Goal: Find contact information: Find contact information

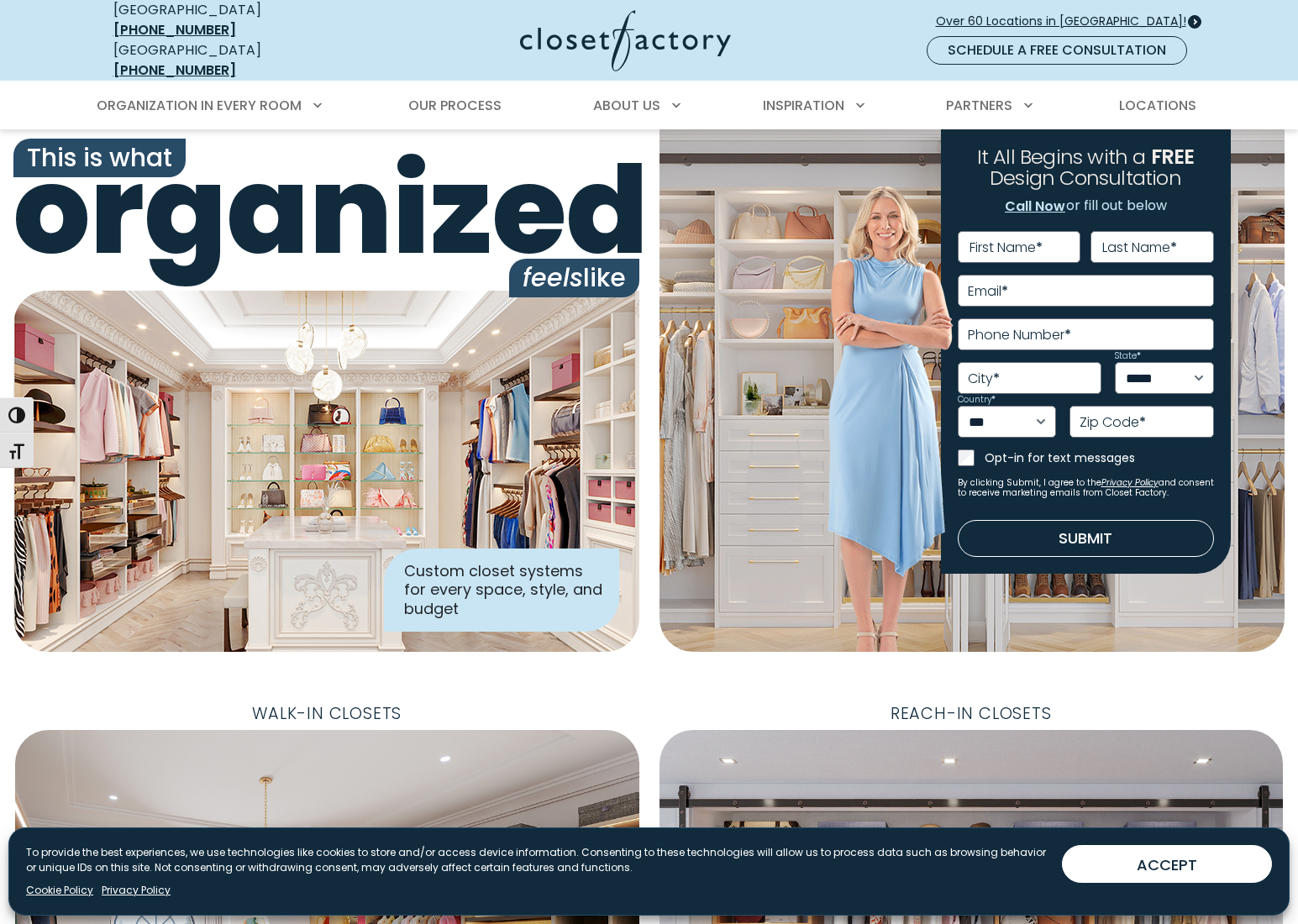
click at [1158, 17] on span "Over 60 Locations in [GEOGRAPHIC_DATA]!" at bounding box center [1067, 21] width 263 height 18
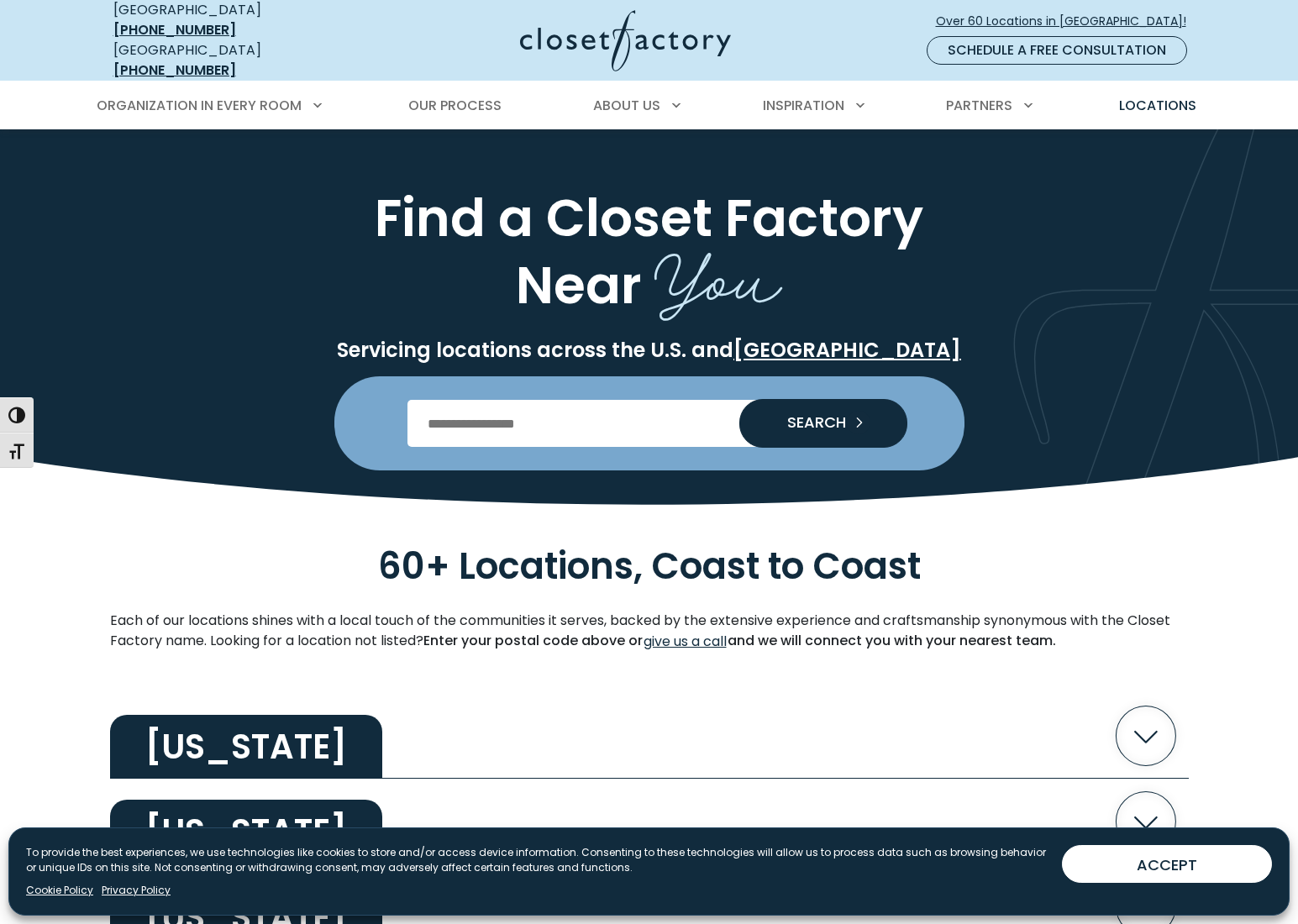
click at [603, 414] on input "Enter Postal Code" at bounding box center [648, 423] width 483 height 47
type input "*****"
click at [740, 399] on button "SEARCH" at bounding box center [824, 423] width 168 height 49
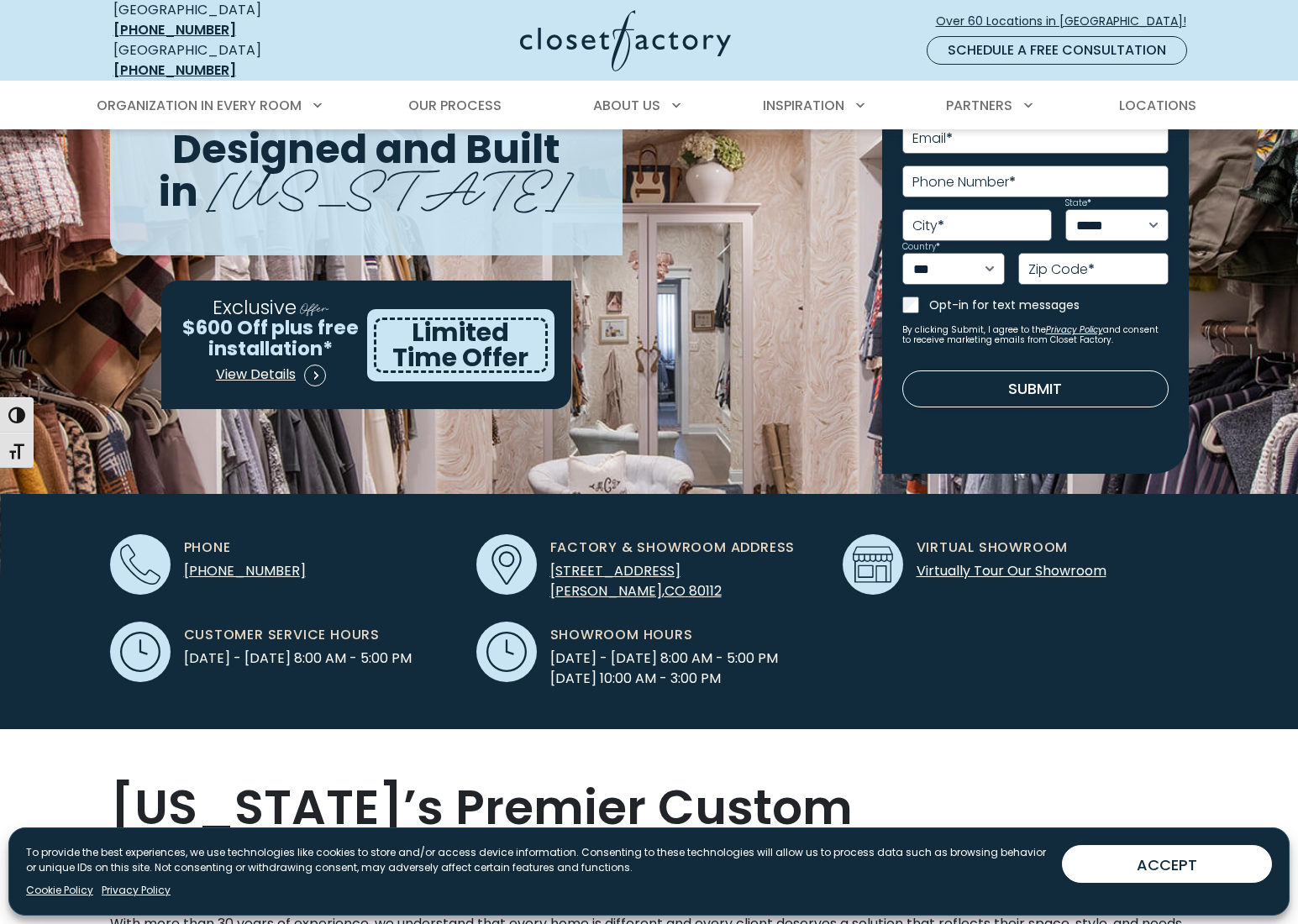
scroll to position [183, 0]
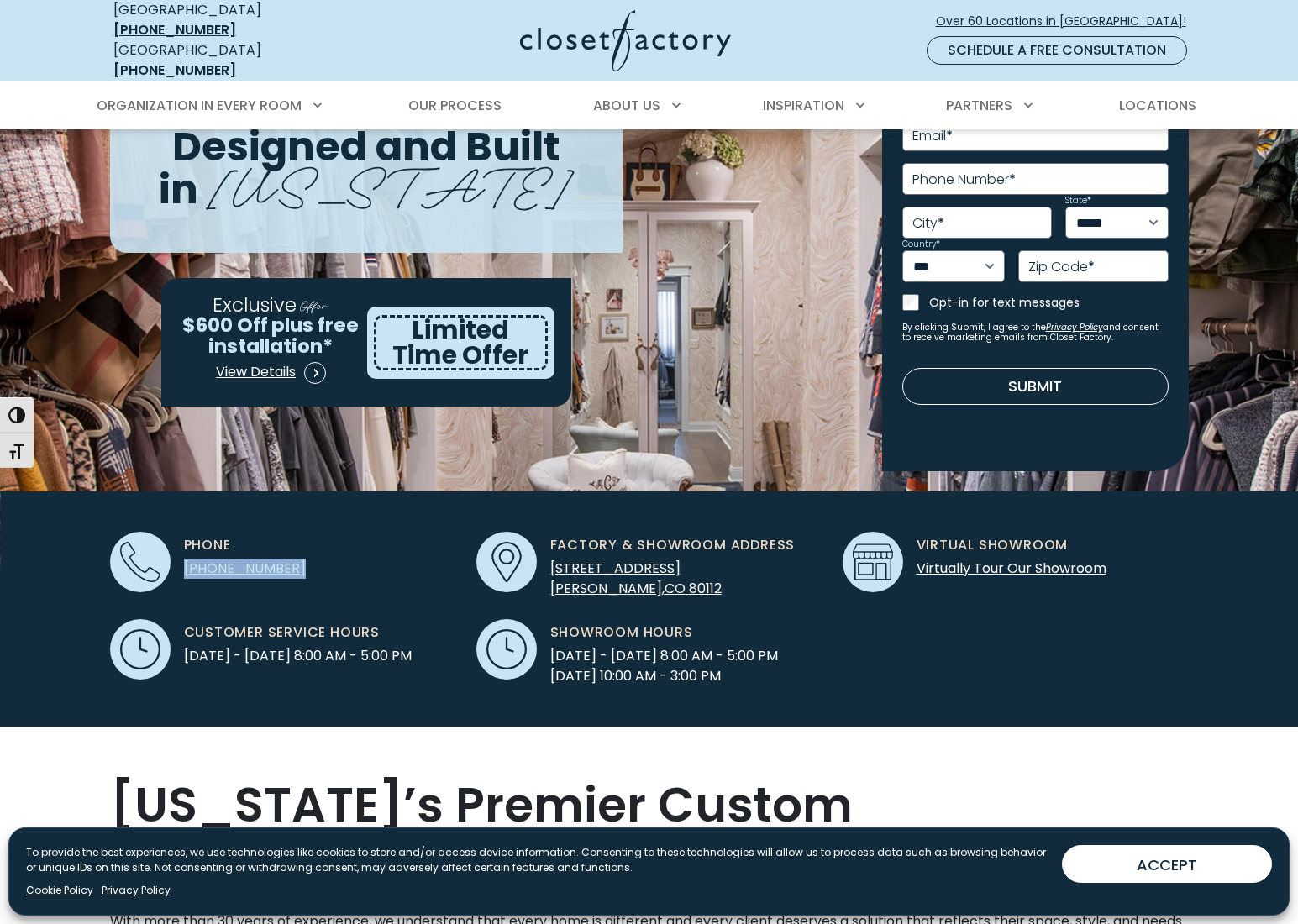
drag, startPoint x: 314, startPoint y: 554, endPoint x: 185, endPoint y: 555, distance: 129.0
click at [185, 555] on div "Phone [PHONE_NUMBER]" at bounding box center [283, 561] width 346 height 61
copy span "[PHONE_NUMBER]"
